Goal: Task Accomplishment & Management: Manage account settings

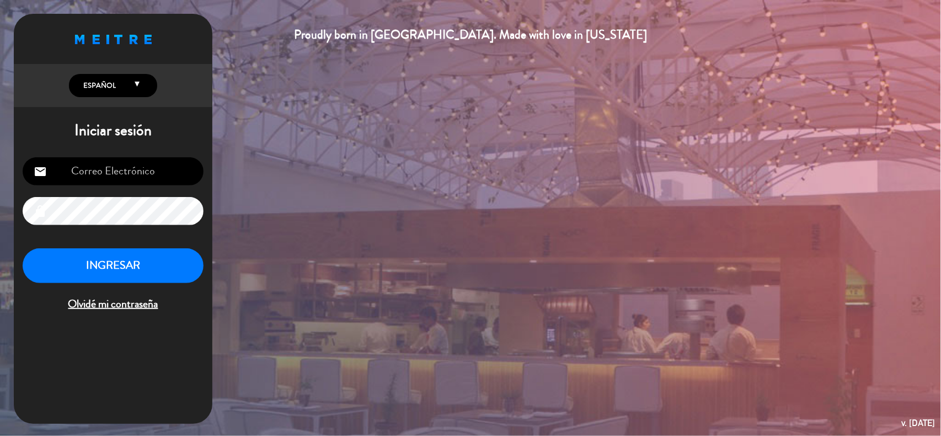
type input "[EMAIL_ADDRESS][DOMAIN_NAME]"
click at [100, 263] on button "INGRESAR" at bounding box center [113, 265] width 181 height 35
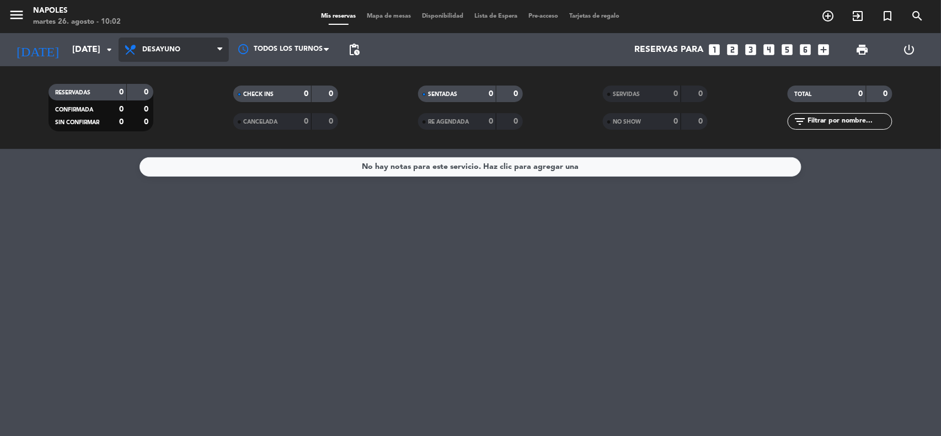
click at [224, 55] on span "Desayuno" at bounding box center [174, 50] width 110 height 24
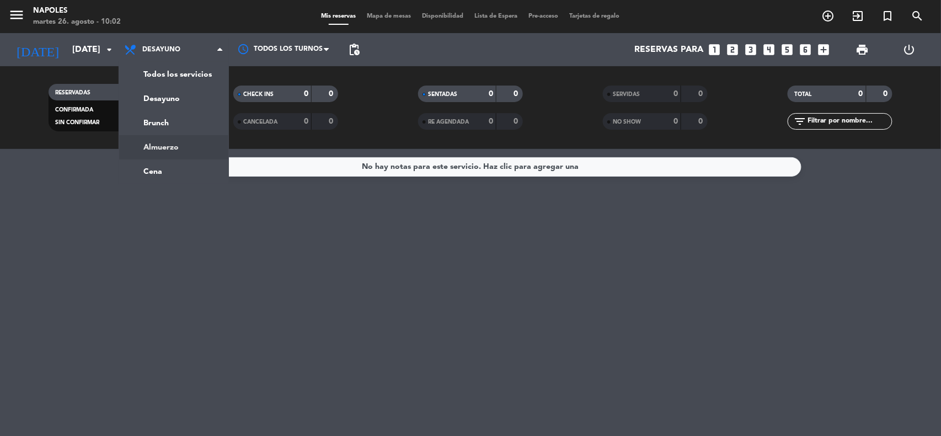
click at [184, 141] on div "menu Napoles [DATE] 26. agosto - 10:02 Mis reservas Mapa de mesas Disponibilida…" at bounding box center [470, 74] width 941 height 149
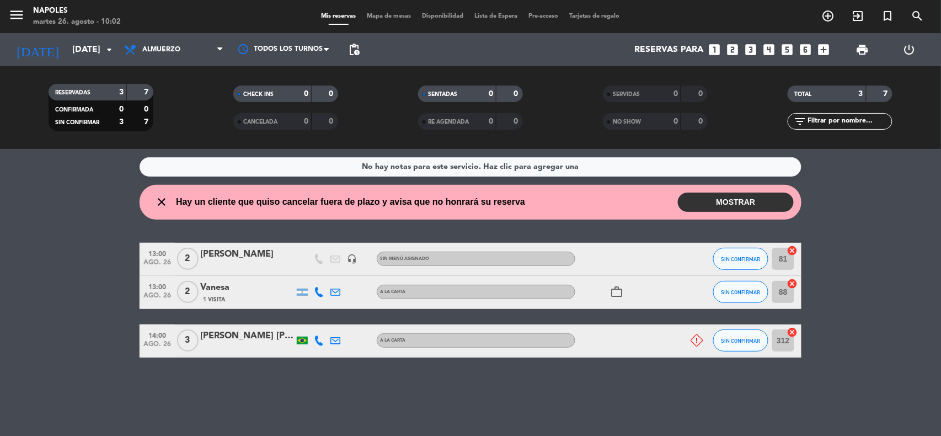
click at [682, 202] on button "MOSTRAR" at bounding box center [736, 201] width 116 height 19
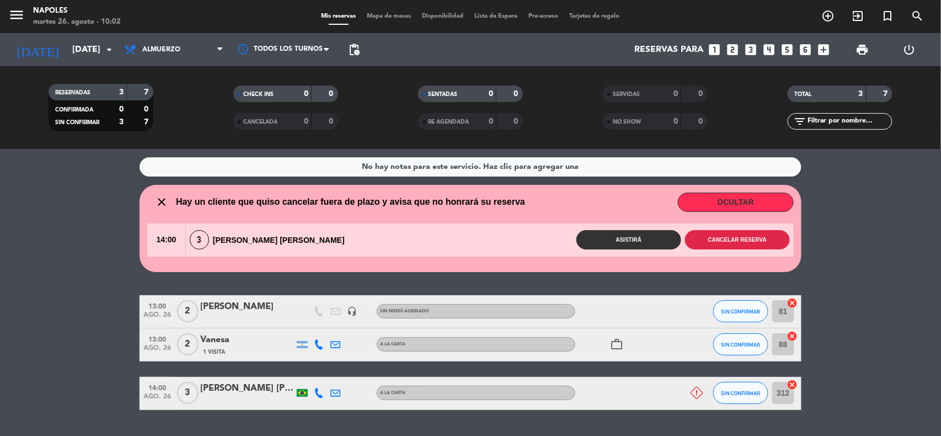
click at [717, 236] on button "Cancelar reserva" at bounding box center [737, 239] width 105 height 19
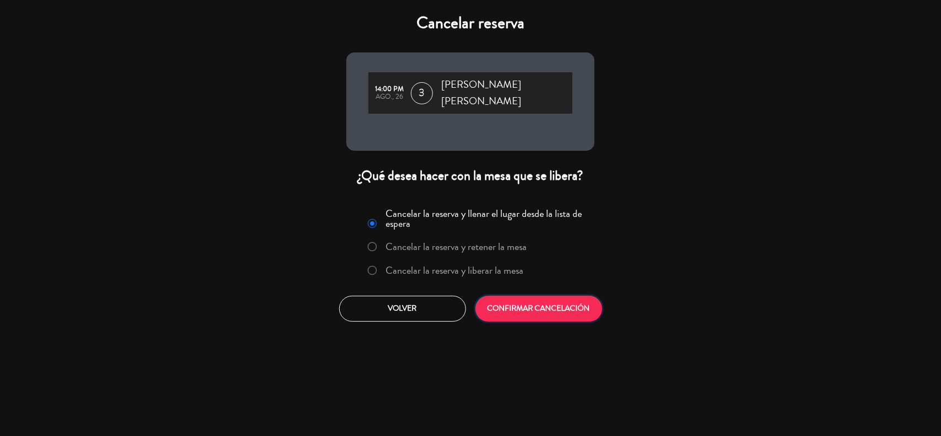
click at [528, 305] on button "CONFIRMAR CANCELACIÓN" at bounding box center [538, 309] width 127 height 26
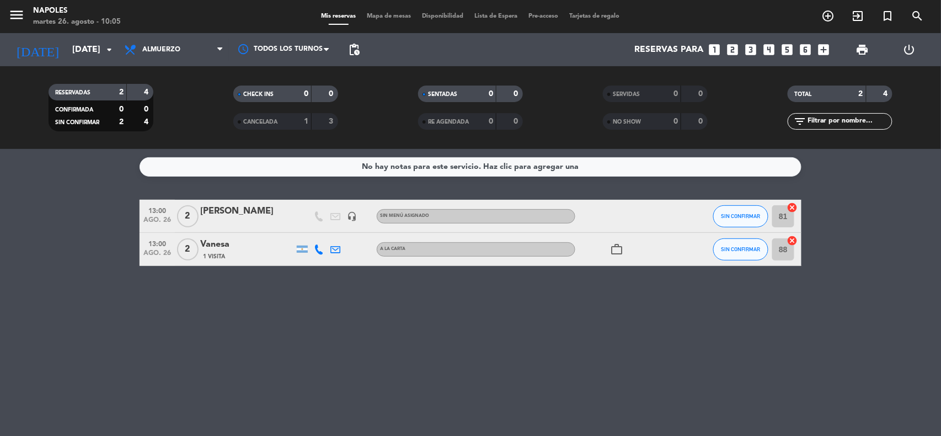
click at [376, 342] on div "No hay notas para este servicio. Haz clic para agregar una 13:00 [DATE] 2 [PERS…" at bounding box center [470, 292] width 941 height 287
